Goal: Task Accomplishment & Management: Complete application form

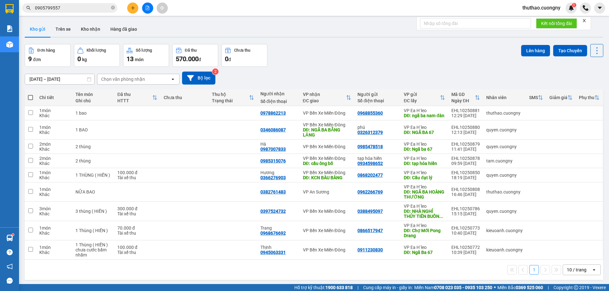
click at [129, 7] on button at bounding box center [132, 8] width 11 height 11
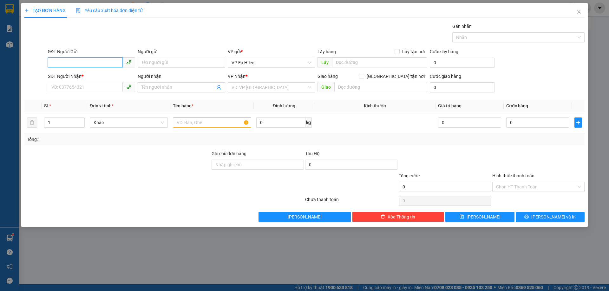
paste input "0982750602"
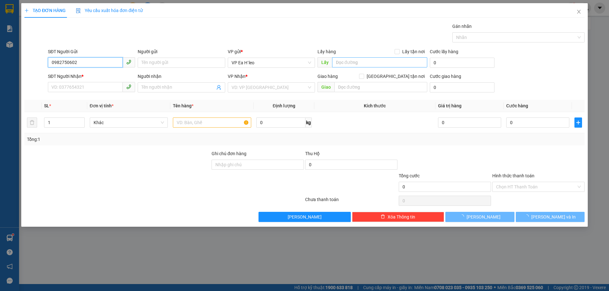
type input "0982750602"
click at [355, 65] on input "text" at bounding box center [379, 62] width 95 height 10
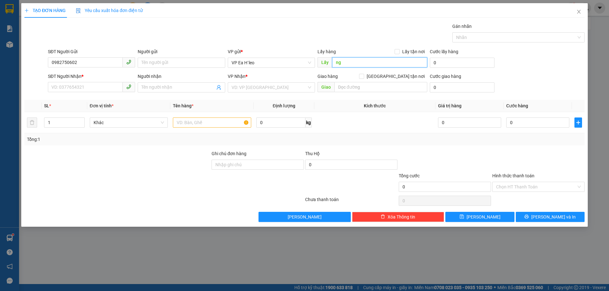
type input "n"
type input "ng"
click at [99, 84] on input "SĐT Người Nhận *" at bounding box center [85, 87] width 75 height 10
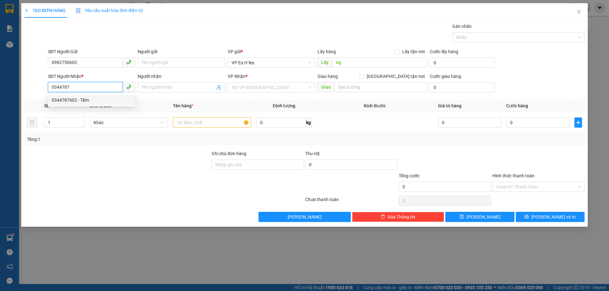
click at [68, 101] on div "0344787602 - Tâm" at bounding box center [92, 100] width 80 height 7
type input "0344787602"
type input "Tâm"
type input "0344787602"
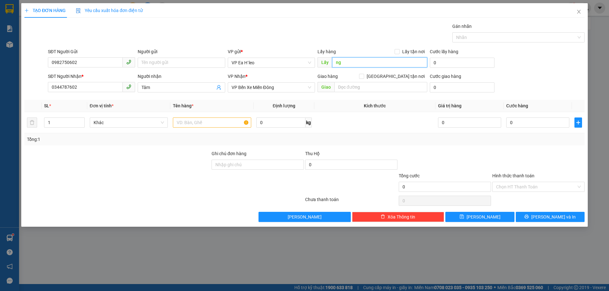
click at [375, 64] on input "ng" at bounding box center [379, 62] width 95 height 10
type input "ngã ba km 67"
click at [219, 121] on input "text" at bounding box center [212, 123] width 78 height 10
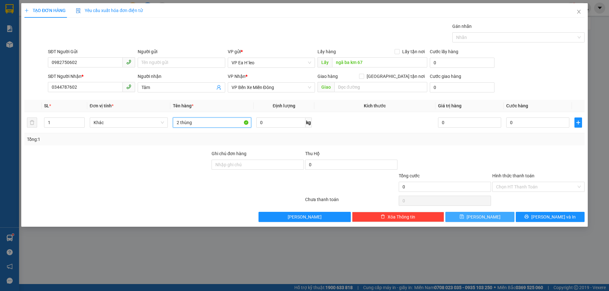
type input "2 thùng"
click at [496, 214] on button "[PERSON_NAME]" at bounding box center [479, 217] width 69 height 10
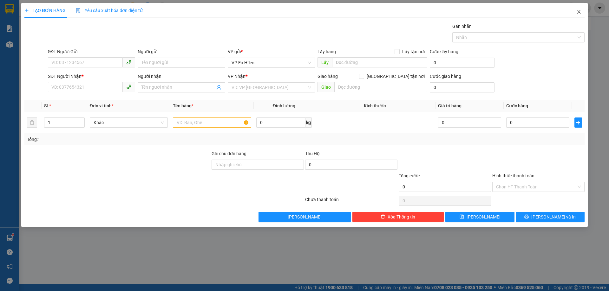
click at [578, 13] on icon "close" at bounding box center [578, 12] width 3 height 4
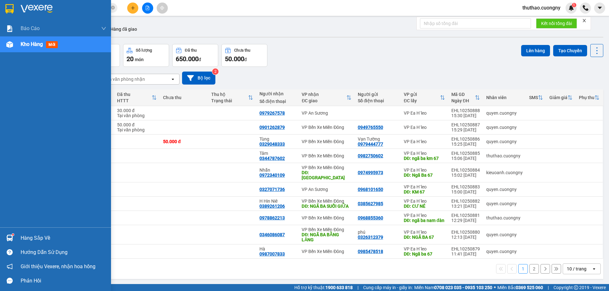
click at [12, 13] on img at bounding box center [9, 9] width 8 height 10
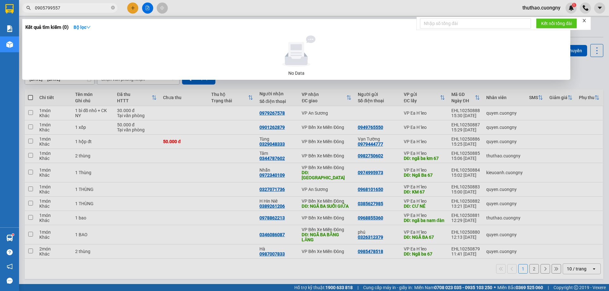
click at [64, 10] on input "0905799557" at bounding box center [72, 7] width 75 height 7
click at [12, 11] on section "Kết quả tìm kiếm ( 0 ) Bộ lọc No Data 0905799557 thuthao.cuongny 1 Báo cáo Báo …" at bounding box center [304, 145] width 609 height 291
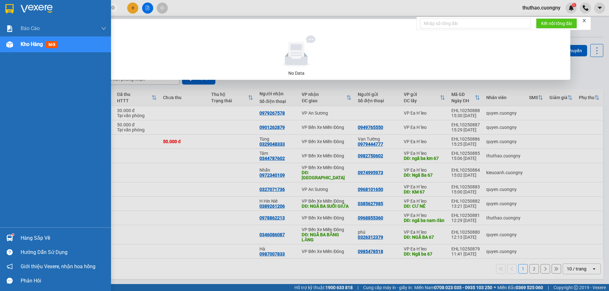
drag, startPoint x: 12, startPoint y: 11, endPoint x: 252, endPoint y: 1, distance: 240.2
click at [252, 1] on div at bounding box center [304, 145] width 609 height 291
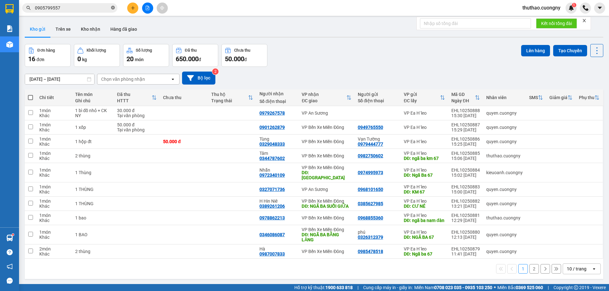
click at [112, 8] on icon "close-circle" at bounding box center [113, 8] width 4 height 4
click at [77, 10] on input "text" at bounding box center [72, 7] width 75 height 7
paste input "0962094447"
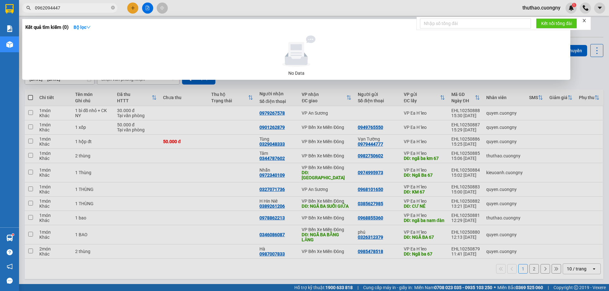
type input "0962094447"
click at [406, 46] on div at bounding box center [296, 52] width 536 height 32
click at [133, 6] on div at bounding box center [304, 145] width 609 height 291
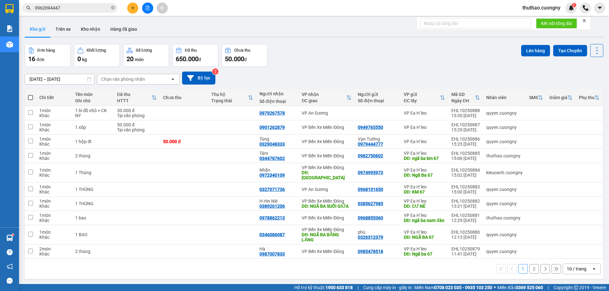
click at [133, 7] on icon "plus" at bounding box center [133, 7] width 0 height 3
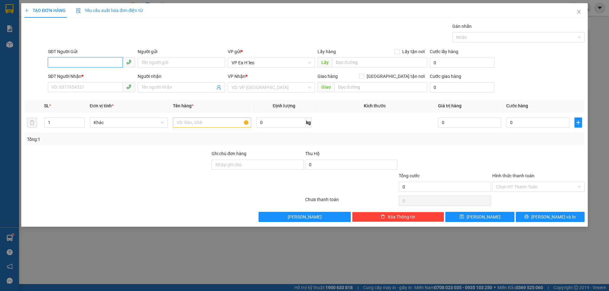
paste input "0905141718"
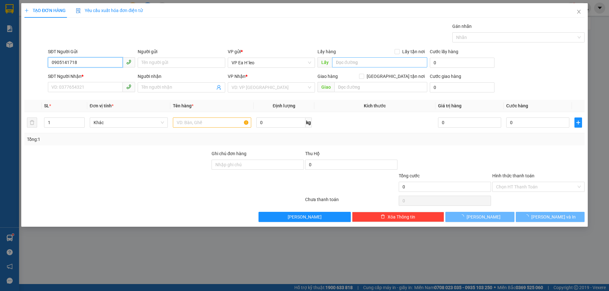
type input "0905141718"
click at [357, 66] on input "text" at bounding box center [379, 62] width 95 height 10
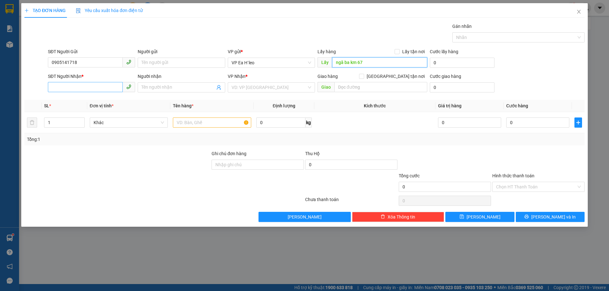
type input "ngã ba km 67"
click at [81, 91] on input "SĐT Người Nhận *" at bounding box center [85, 87] width 75 height 10
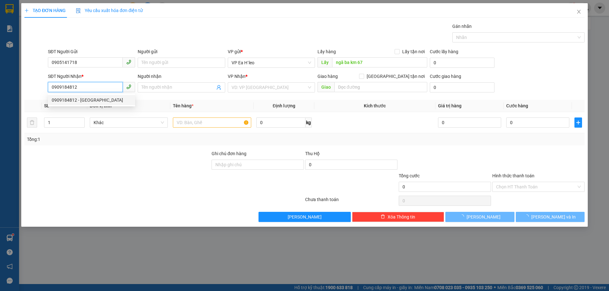
type input "0909184812"
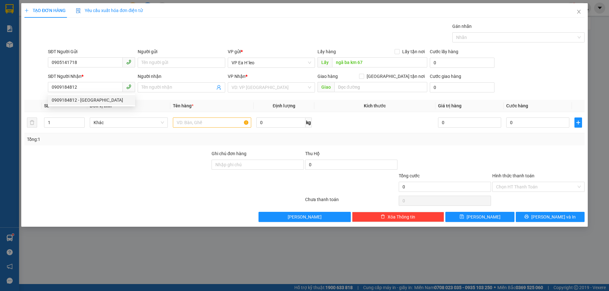
click at [244, 93] on div "VP Nhận * VD: VP [GEOGRAPHIC_DATA]" at bounding box center [271, 84] width 87 height 22
click at [246, 90] on input "search" at bounding box center [268, 88] width 75 height 10
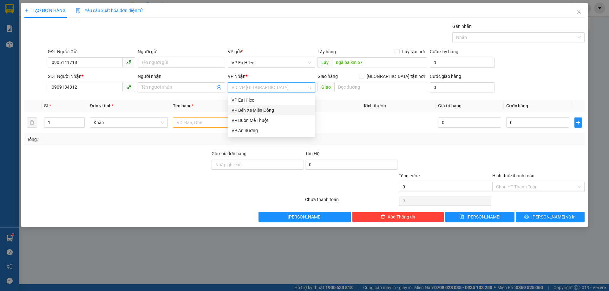
click at [253, 109] on div "VP Bến Xe Miền Đông" at bounding box center [271, 110] width 80 height 7
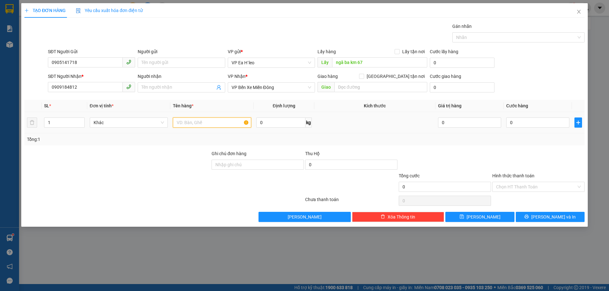
click at [194, 125] on input "text" at bounding box center [212, 123] width 78 height 10
click at [174, 152] on div at bounding box center [117, 161] width 187 height 22
click at [180, 124] on input "2 thùng" at bounding box center [212, 123] width 78 height 10
click at [179, 120] on input "2 thùng" at bounding box center [212, 123] width 78 height 10
type input "3 thùng"
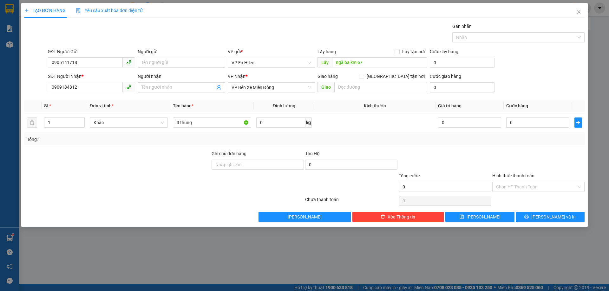
click at [189, 190] on div at bounding box center [117, 183] width 187 height 22
click at [484, 218] on span "[PERSON_NAME]" at bounding box center [483, 217] width 34 height 7
